Goal: Information Seeking & Learning: Compare options

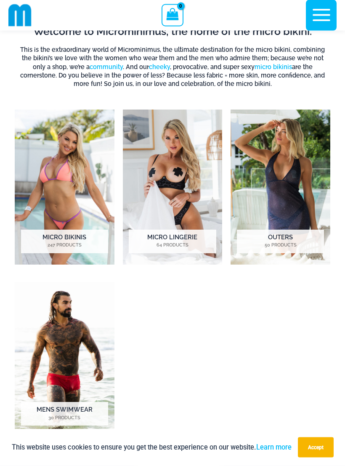
scroll to position [249, 0]
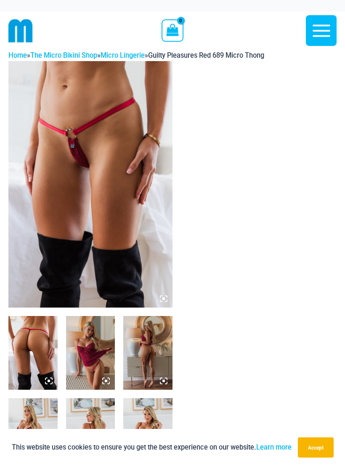
click at [320, 39] on icon "button" at bounding box center [321, 30] width 21 height 21
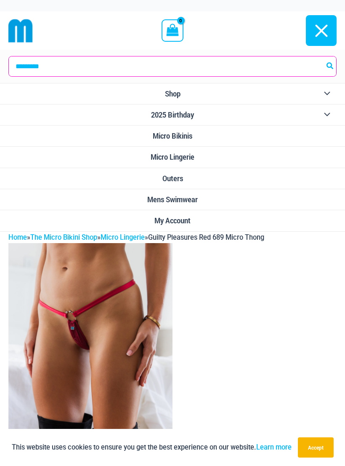
click at [196, 153] on link "Micro Lingerie" at bounding box center [172, 157] width 345 height 21
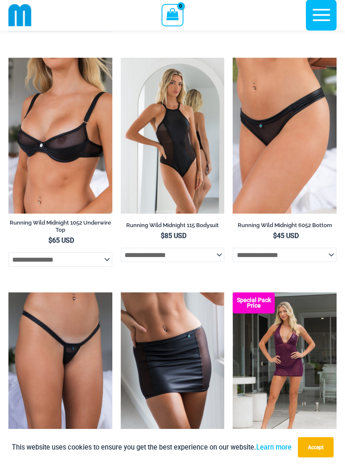
scroll to position [1002, 0]
click at [8, 58] on img at bounding box center [8, 58] width 0 height 0
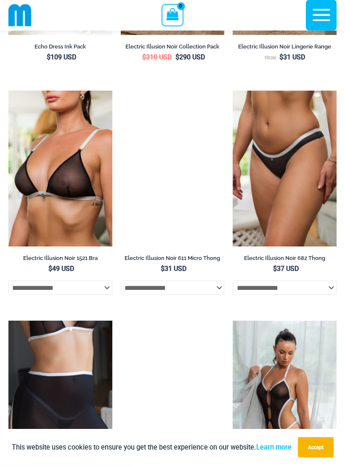
scroll to position [1646, 0]
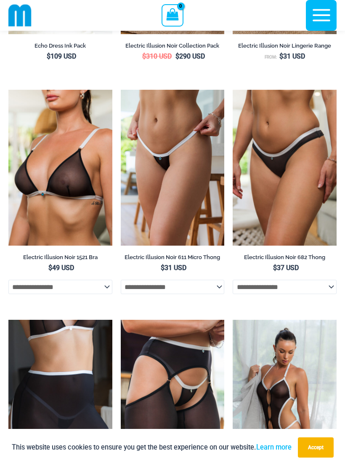
click at [8, 90] on img at bounding box center [8, 90] width 0 height 0
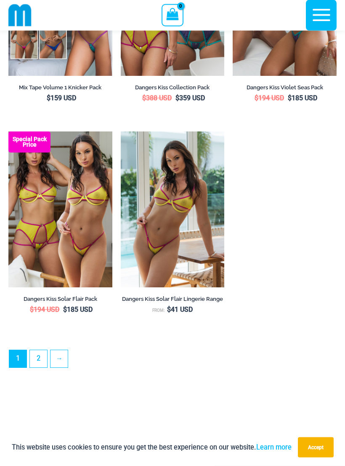
scroll to position [2280, 0]
click at [121, 131] on img at bounding box center [121, 131] width 0 height 0
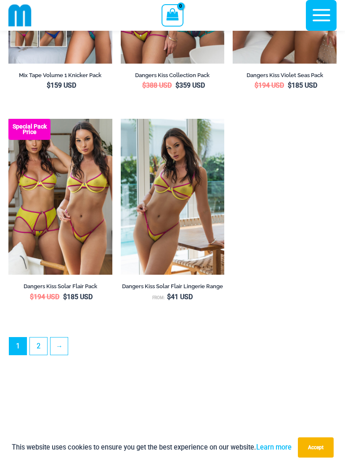
click at [53, 353] on link "→" at bounding box center [59, 345] width 17 height 17
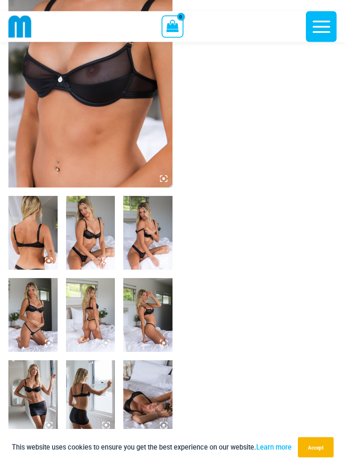
scroll to position [114, 0]
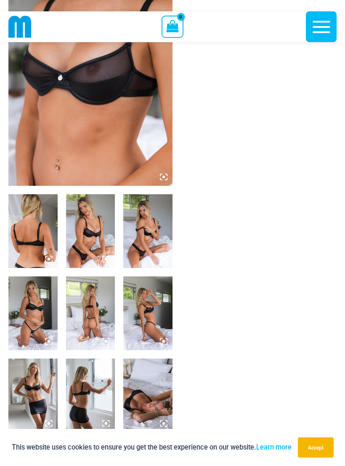
click at [101, 235] on img at bounding box center [90, 231] width 49 height 74
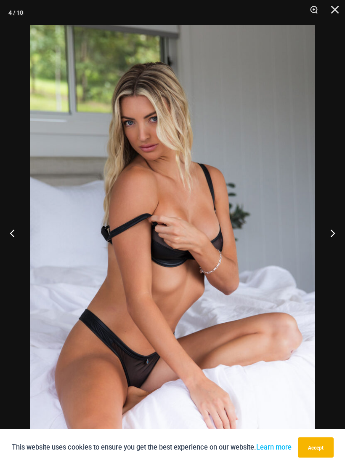
click at [341, 0] on button "Close" at bounding box center [332, 12] width 21 height 25
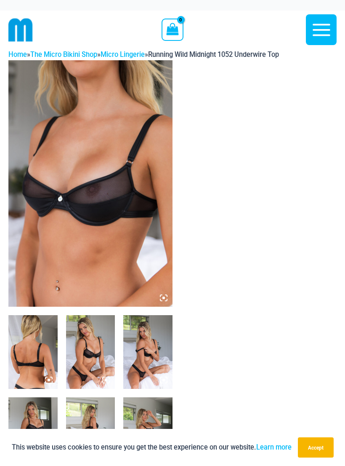
scroll to position [3, 0]
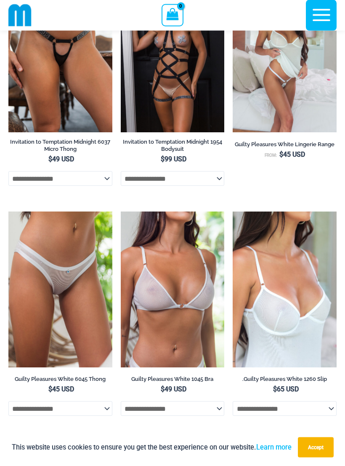
scroll to position [1037, 0]
click at [8, 211] on img at bounding box center [8, 211] width 0 height 0
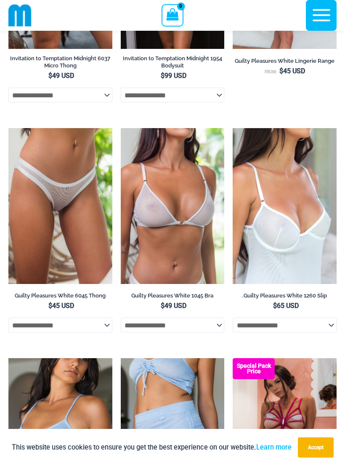
scroll to position [1141, 0]
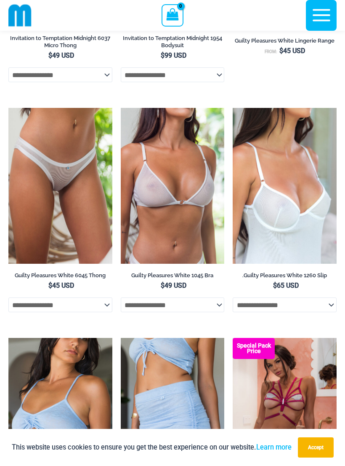
click at [233, 108] on img at bounding box center [233, 108] width 0 height 0
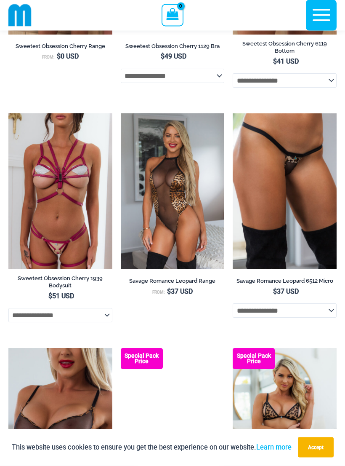
scroll to position [1831, 0]
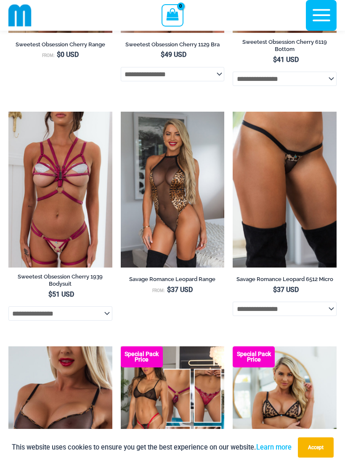
click at [8, 112] on img at bounding box center [8, 112] width 0 height 0
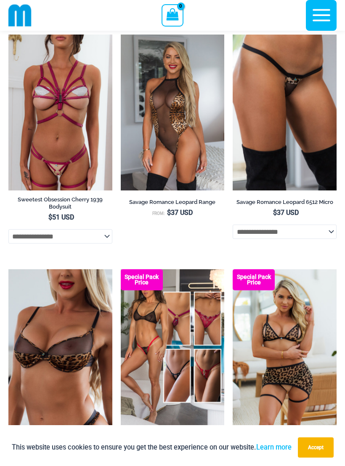
scroll to position [1907, 0]
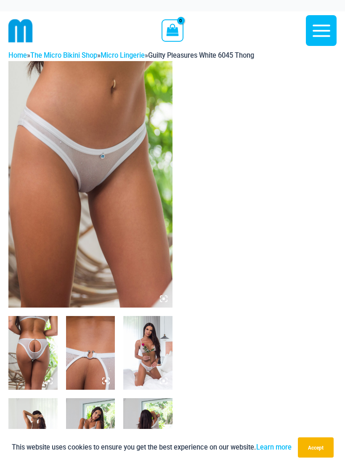
click at [109, 212] on img at bounding box center [90, 184] width 164 height 246
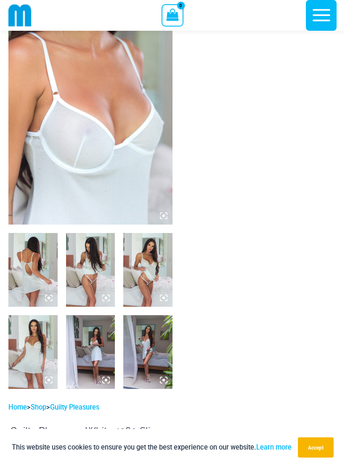
scroll to position [74, 0]
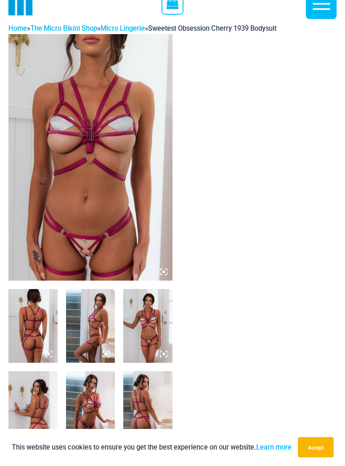
scroll to position [28, 0]
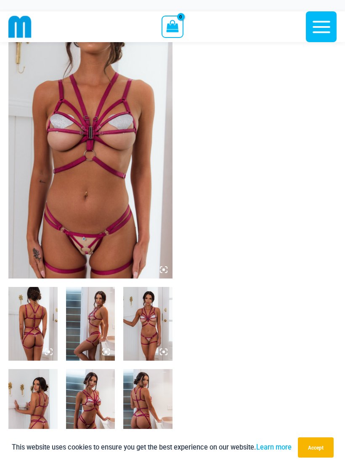
click at [114, 250] on img at bounding box center [90, 155] width 164 height 246
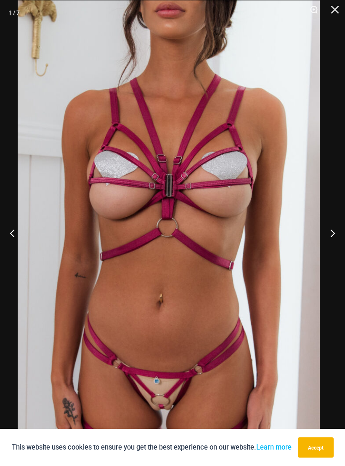
click at [333, 240] on button "Next" at bounding box center [330, 233] width 32 height 42
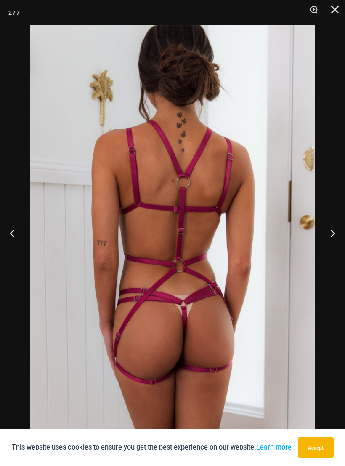
click at [336, 240] on button "Next" at bounding box center [330, 233] width 32 height 42
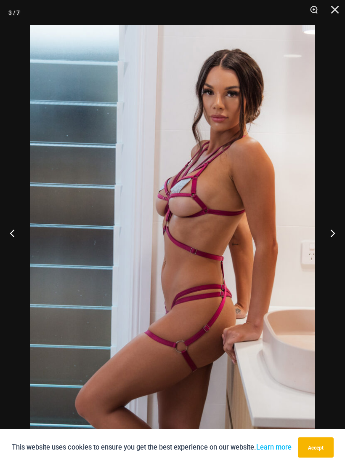
click at [328, 234] on button "Next" at bounding box center [330, 233] width 32 height 42
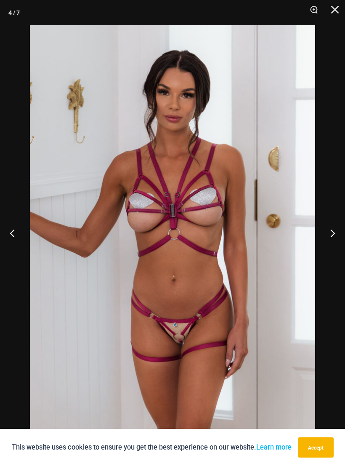
click at [337, 15] on button "Close" at bounding box center [332, 12] width 21 height 25
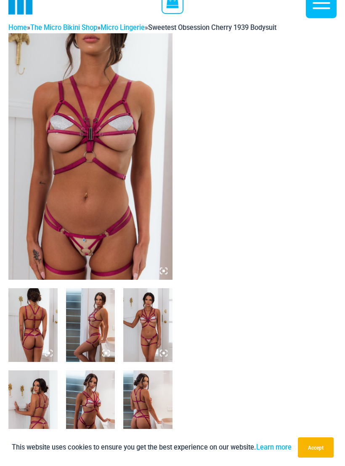
scroll to position [0, 0]
